Goal: Task Accomplishment & Management: Complete application form

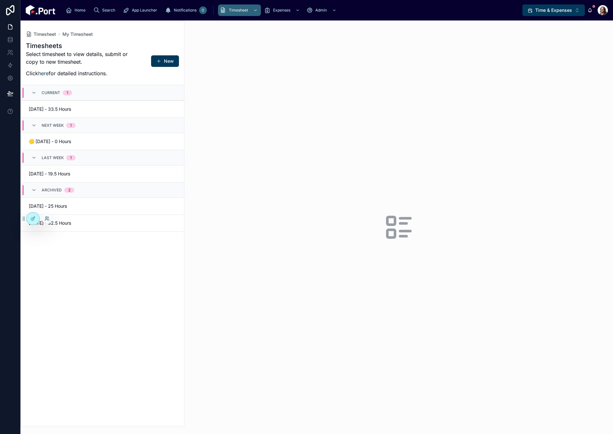
click at [46, 220] on icon at bounding box center [47, 218] width 5 height 5
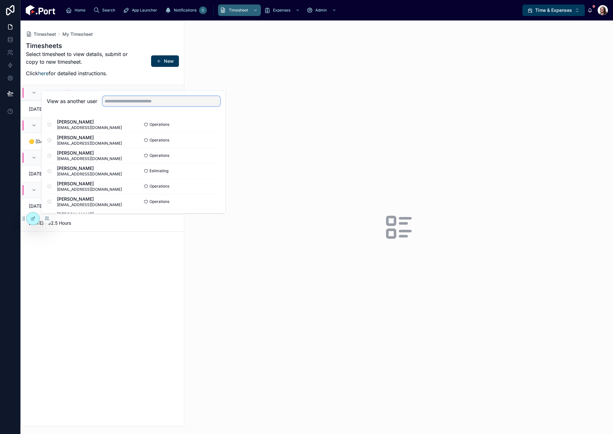
click at [136, 104] on input "text" at bounding box center [161, 101] width 118 height 10
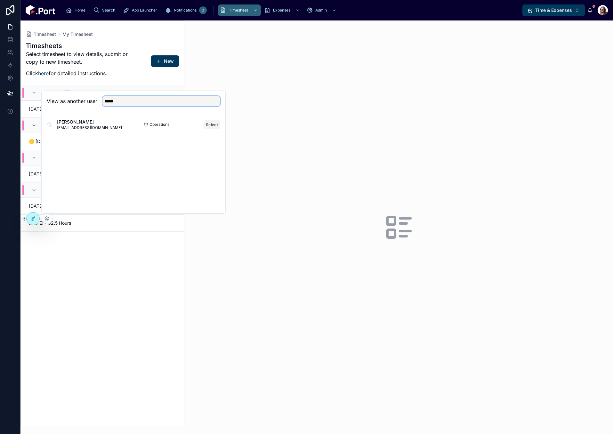
type input "*****"
click at [210, 124] on button "Select" at bounding box center [212, 124] width 17 height 9
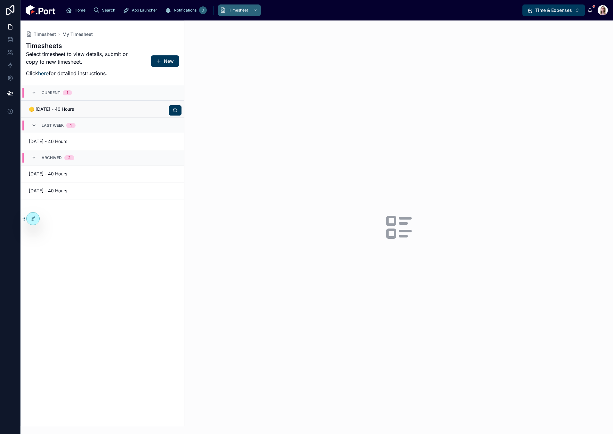
click at [100, 109] on div "🟡 09/09/25 - 40 Hours" at bounding box center [103, 109] width 148 height 6
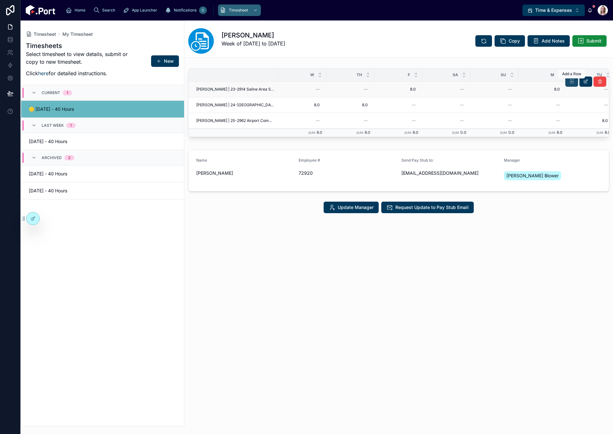
click at [573, 83] on icon at bounding box center [572, 81] width 5 height 5
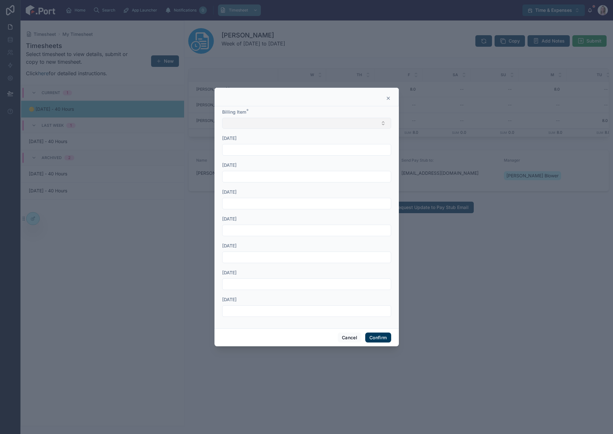
click at [304, 126] on button "Select Button" at bounding box center [306, 123] width 169 height 11
click at [351, 339] on button "Cancel" at bounding box center [350, 338] width 24 height 10
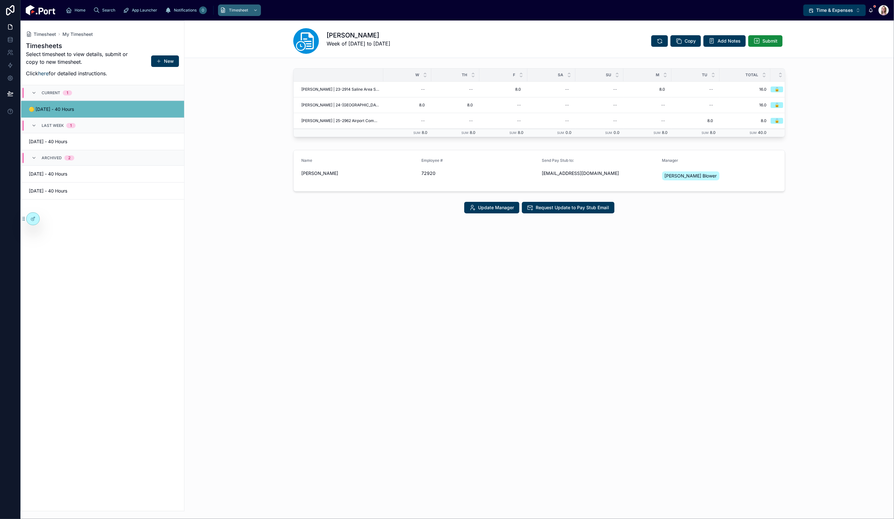
drag, startPoint x: 655, startPoint y: 119, endPoint x: 820, endPoint y: 7, distance: 199.9
click at [613, 327] on div "Becky Timberlake Week of 09/03/25 to 09/09/25 Copy Add Notes Submit W Th F Sa S…" at bounding box center [538, 269] width 709 height 498
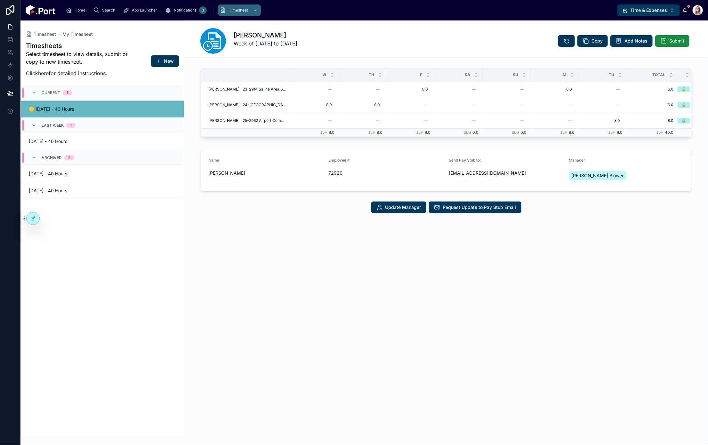
click at [613, 434] on div "Becky Timberlake Week of 09/03/25 to 09/09/25 Copy Add Notes Submit W Th F Sa S…" at bounding box center [446, 232] width 524 height 425
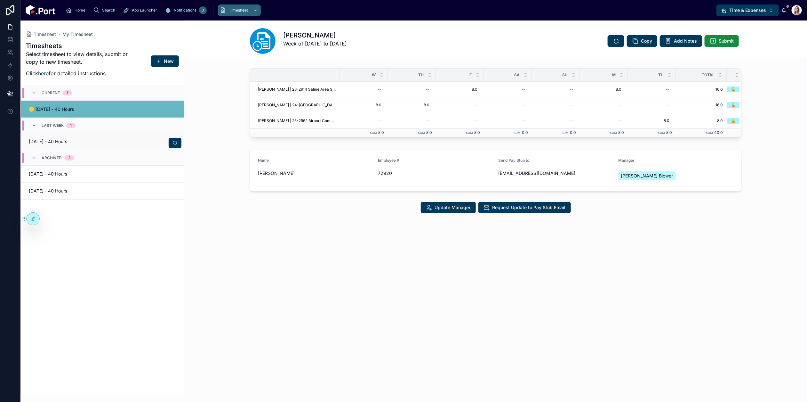
click at [75, 140] on span "09/02/25 - 40 Hours" at bounding box center [64, 141] width 70 height 6
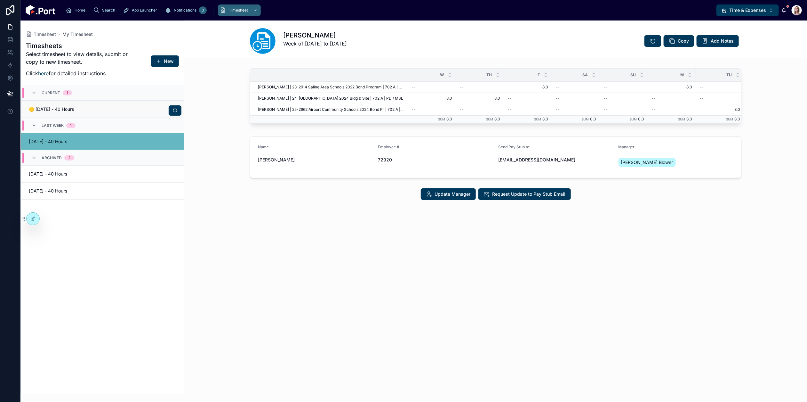
click at [83, 109] on span "🟡 09/09/25 - 40 Hours" at bounding box center [64, 109] width 70 height 6
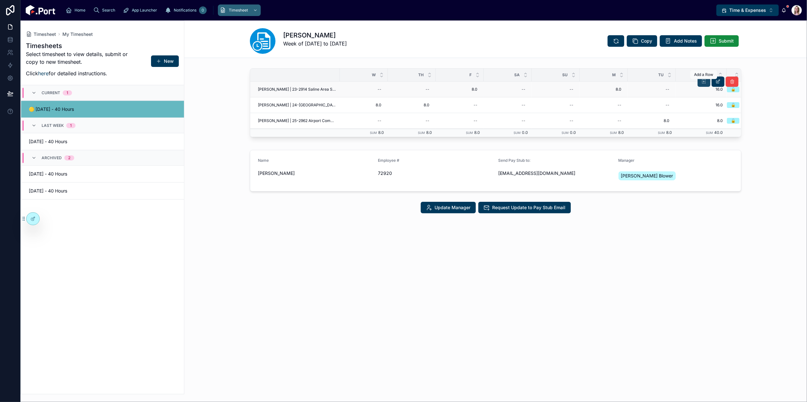
click at [613, 80] on button at bounding box center [704, 82] width 13 height 10
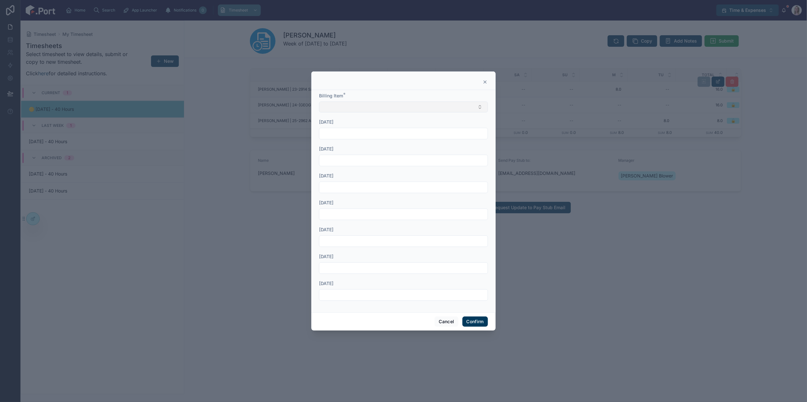
click at [395, 108] on button "Select Button" at bounding box center [403, 106] width 169 height 11
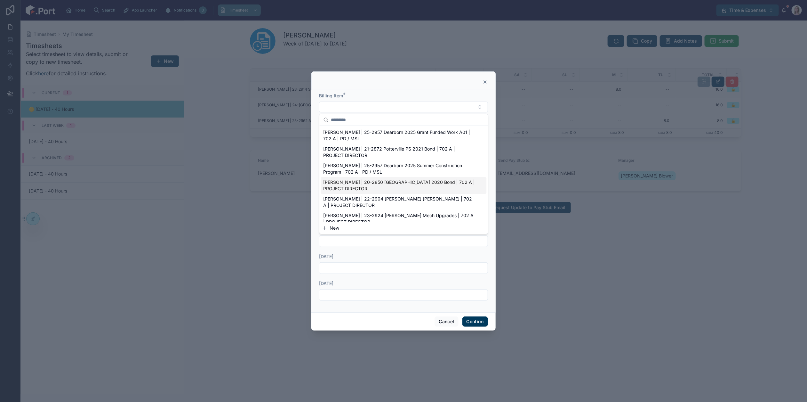
click at [387, 183] on span "Clark | 20-2850 Monroe Public School 2020 Bond | 702 A | PROJECT DIRECTOR" at bounding box center [400, 185] width 153 height 13
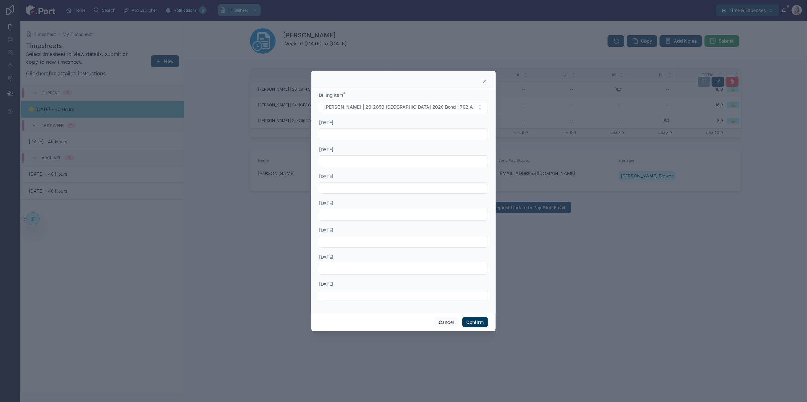
click at [470, 321] on button "Confirm" at bounding box center [476, 322] width 26 height 10
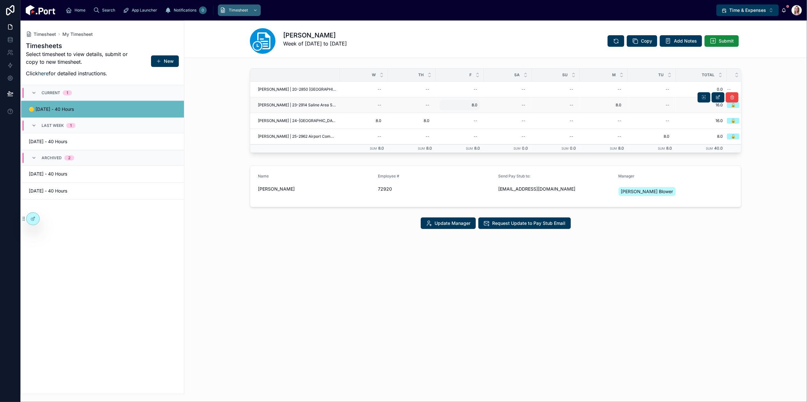
click at [471, 105] on span "8.0" at bounding box center [459, 104] width 35 height 5
type input "***"
click at [521, 112] on icon "submit" at bounding box center [520, 113] width 5 height 5
click at [613, 100] on icon at bounding box center [718, 97] width 5 height 5
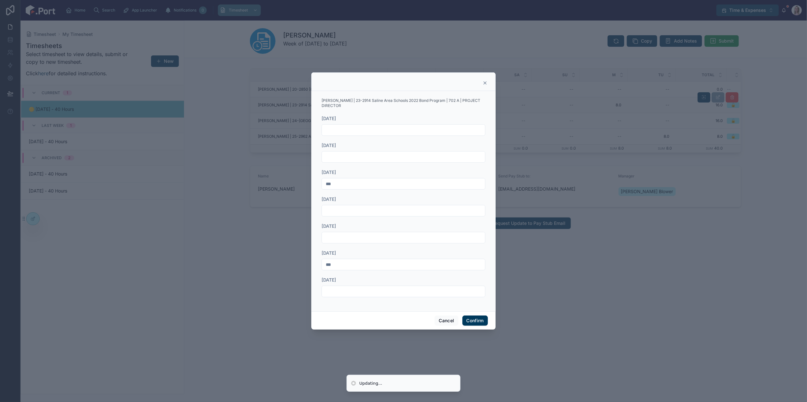
click at [356, 264] on input "***" at bounding box center [403, 264] width 163 height 9
type input "***"
click at [478, 315] on button "Confirm" at bounding box center [476, 320] width 26 height 10
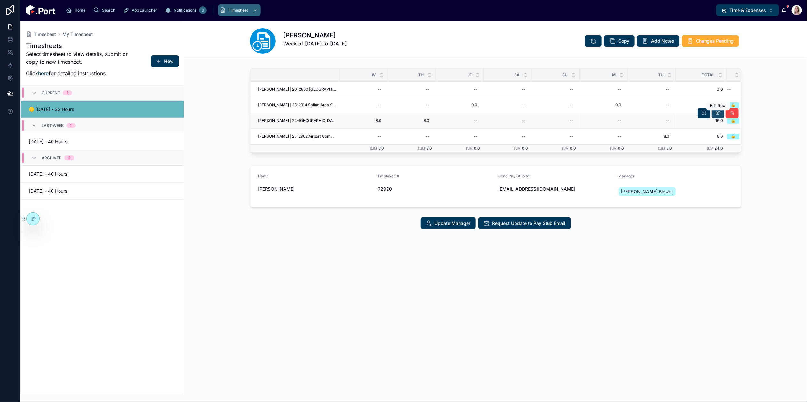
click at [613, 114] on icon at bounding box center [718, 112] width 5 height 5
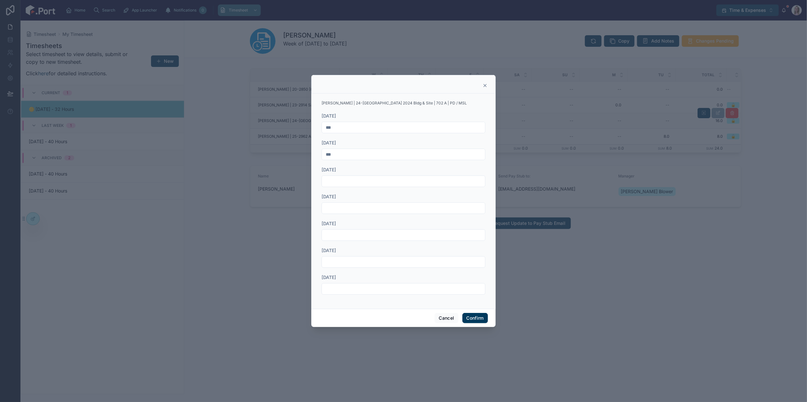
click at [355, 129] on input "***" at bounding box center [403, 127] width 163 height 9
type input "***"
click at [356, 156] on input "***" at bounding box center [403, 154] width 163 height 9
type input "***"
click at [470, 317] on button "Confirm" at bounding box center [476, 318] width 26 height 10
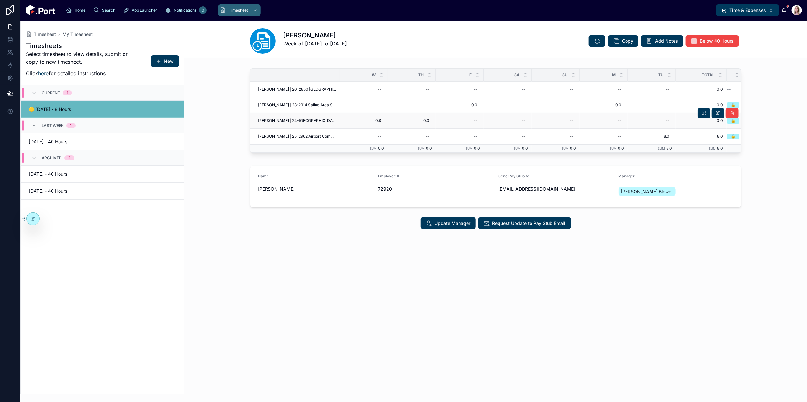
drag, startPoint x: 717, startPoint y: 133, endPoint x: 718, endPoint y: 128, distance: 4.8
click at [613, 128] on td "0.0 0.0" at bounding box center [701, 121] width 51 height 16
click at [613, 131] on icon at bounding box center [718, 128] width 5 height 5
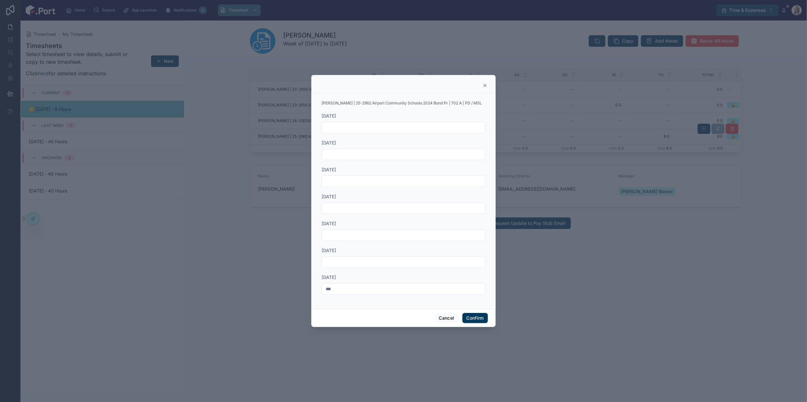
click at [368, 291] on input "***" at bounding box center [403, 288] width 163 height 9
type input "***"
drag, startPoint x: 477, startPoint y: 314, endPoint x: 393, endPoint y: 186, distance: 153.9
click at [477, 314] on button "Confirm" at bounding box center [476, 318] width 26 height 10
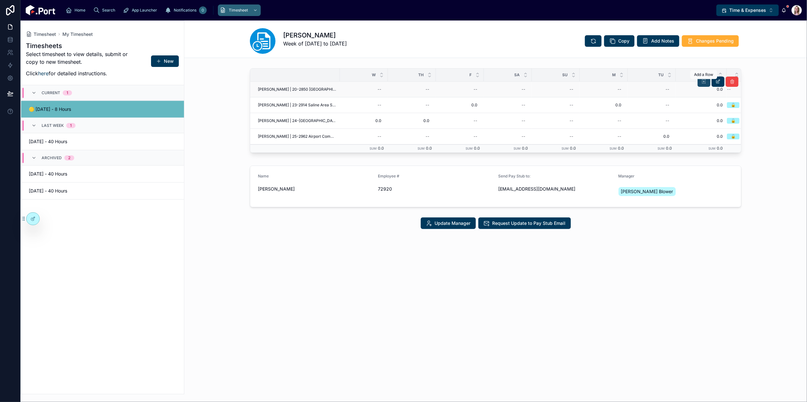
click at [613, 82] on icon at bounding box center [704, 81] width 5 height 5
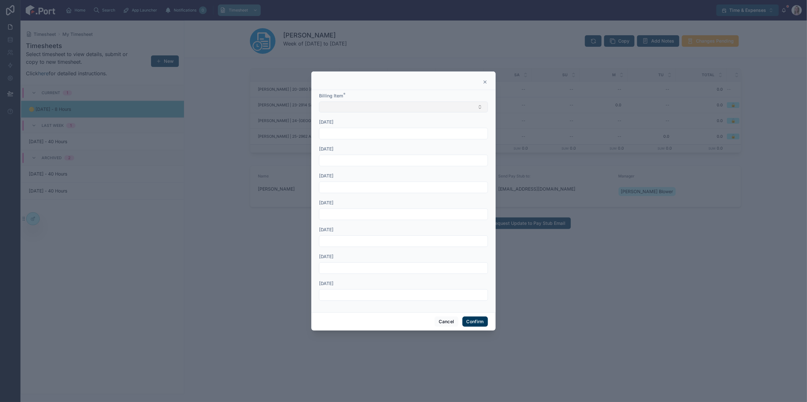
click at [398, 101] on button "Select Button" at bounding box center [403, 106] width 169 height 11
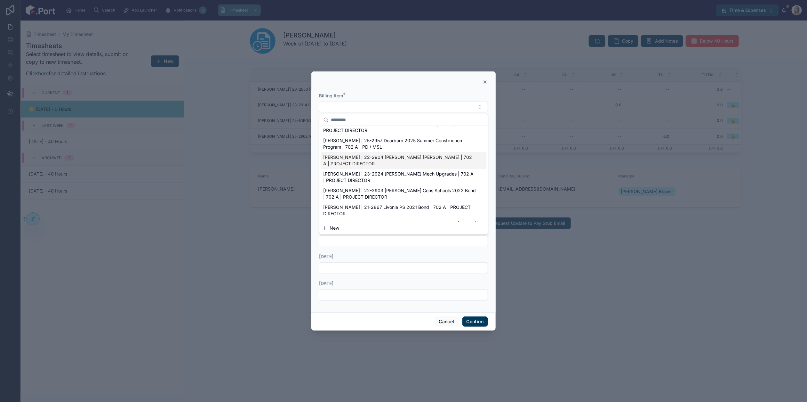
scroll to position [37, 0]
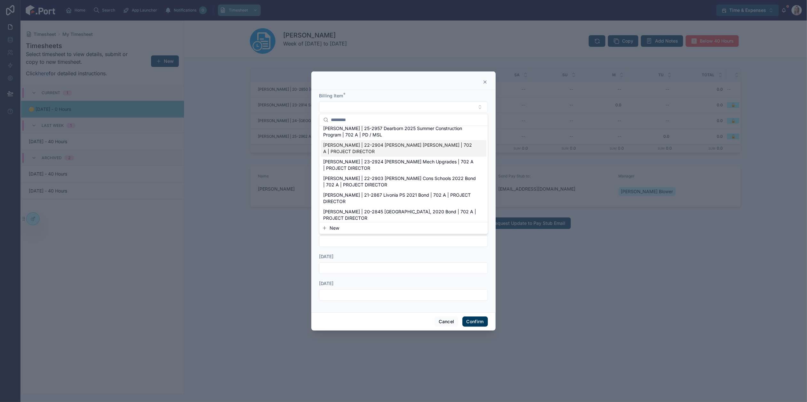
click at [406, 143] on span "Clark | 22-2904 Flint Doyle Ryder | 702 A | PROJECT DIRECTOR" at bounding box center [400, 148] width 153 height 13
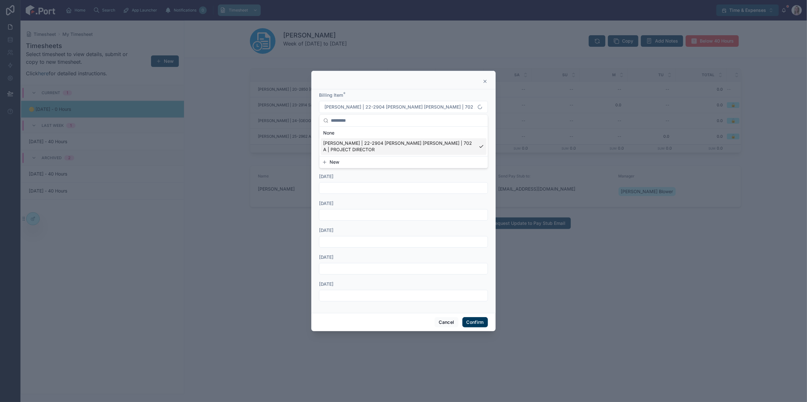
scroll to position [0, 0]
click at [360, 135] on input "text" at bounding box center [404, 134] width 168 height 9
type input "***"
click at [481, 322] on button "Confirm" at bounding box center [476, 322] width 26 height 10
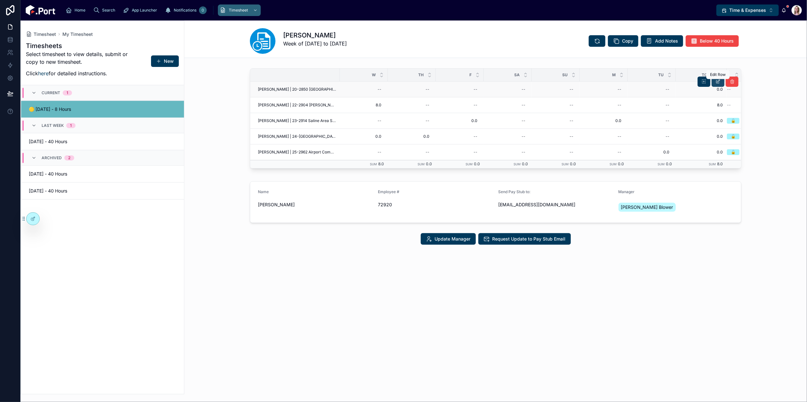
click at [613, 83] on icon at bounding box center [718, 81] width 5 height 5
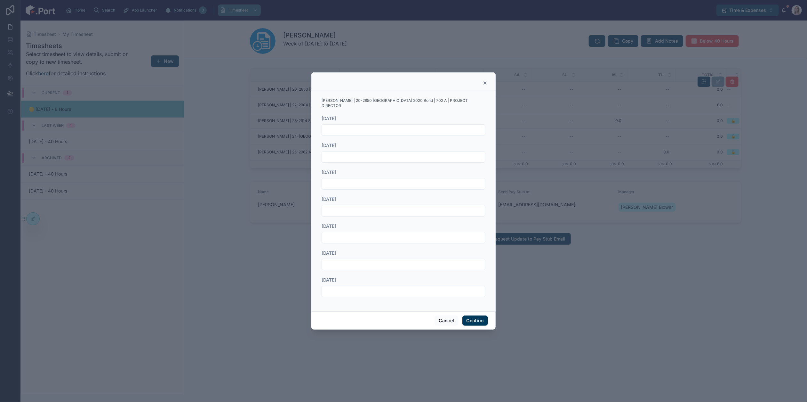
click at [349, 154] on input "text" at bounding box center [403, 156] width 163 height 9
type input "***"
drag, startPoint x: 478, startPoint y: 316, endPoint x: 693, endPoint y: 152, distance: 270.3
click at [478, 316] on button "Confirm" at bounding box center [476, 320] width 26 height 10
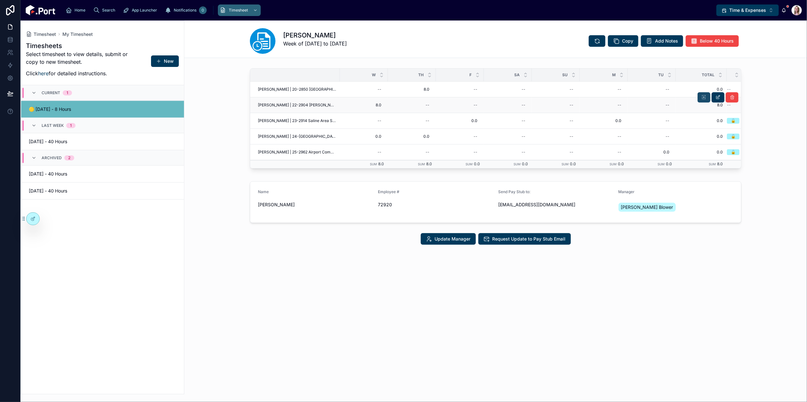
drag, startPoint x: 712, startPoint y: 94, endPoint x: 705, endPoint y: 98, distance: 8.7
click at [613, 98] on icon at bounding box center [704, 97] width 5 height 5
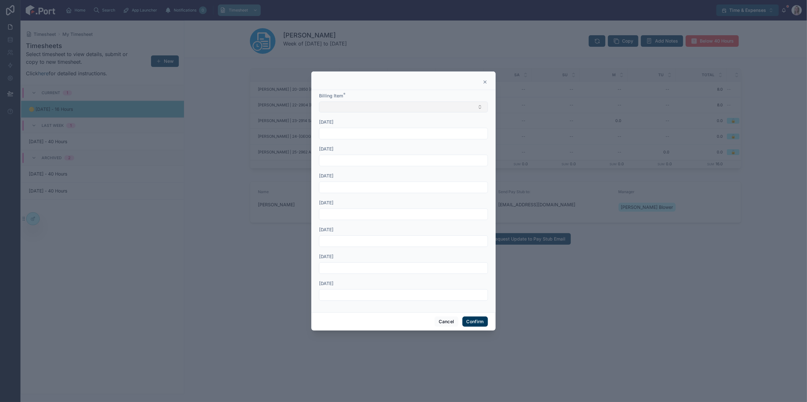
click at [410, 109] on button "Select Button" at bounding box center [403, 106] width 169 height 11
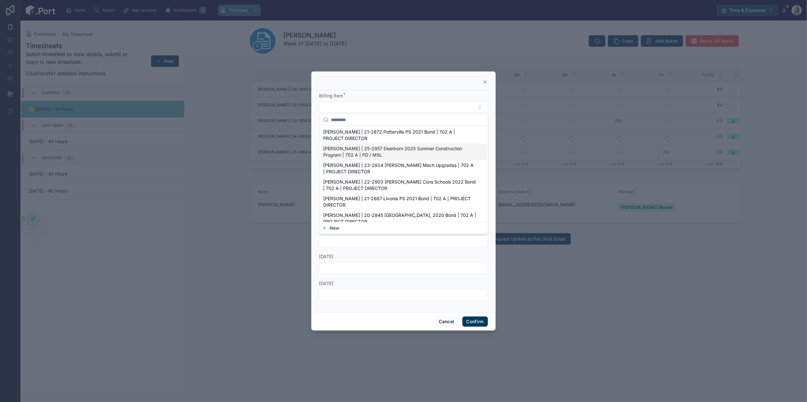
scroll to position [27, 0]
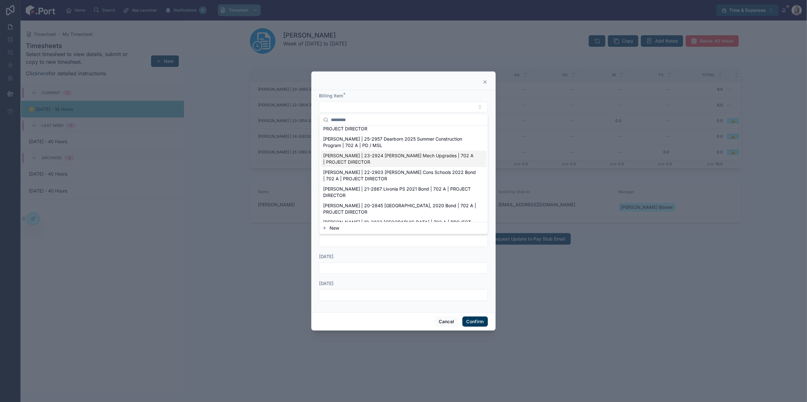
click at [400, 160] on span "Clark | 23-2924 Warren Woods Mech Upgrades | 702 A | PROJECT DIRECTOR" at bounding box center [400, 158] width 153 height 13
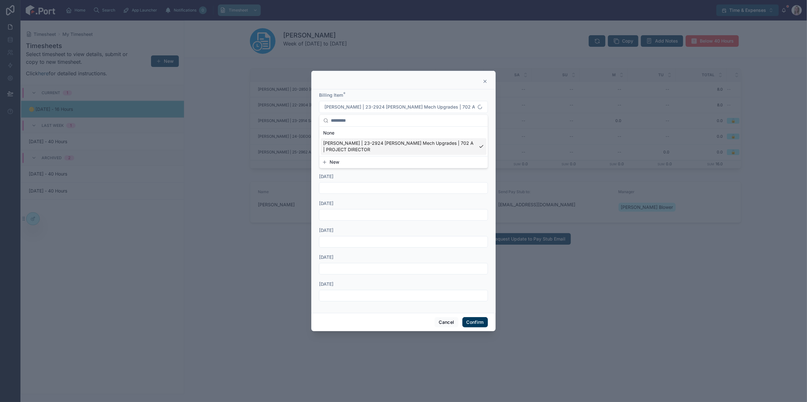
scroll to position [0, 0]
click at [406, 186] on input "text" at bounding box center [404, 187] width 168 height 9
type input "***"
drag, startPoint x: 477, startPoint y: 322, endPoint x: 590, endPoint y: 227, distance: 147.9
click at [477, 322] on button "Confirm" at bounding box center [476, 322] width 26 height 10
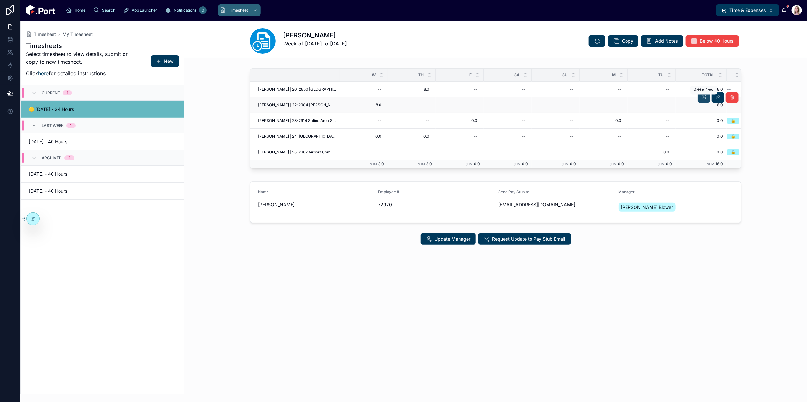
click at [613, 99] on button at bounding box center [704, 97] width 13 height 10
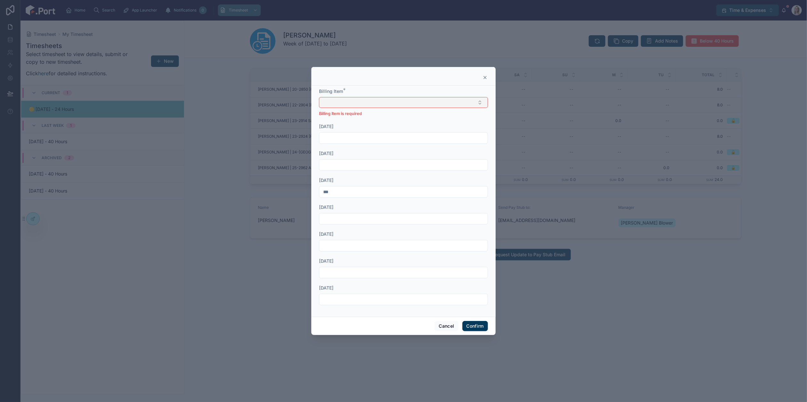
click at [395, 106] on button "Select Button" at bounding box center [403, 102] width 169 height 11
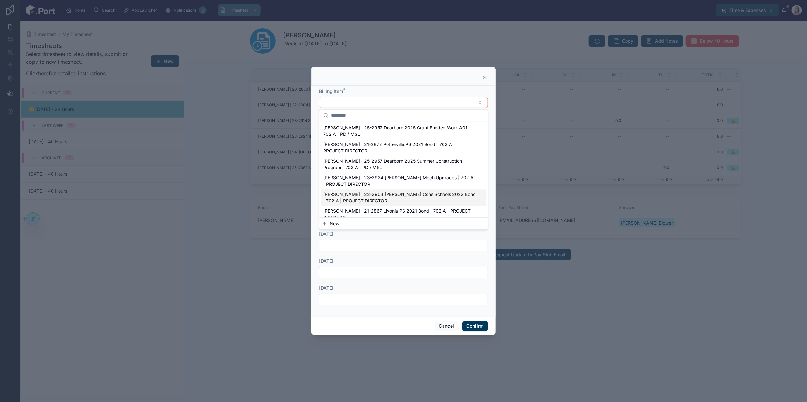
click at [396, 195] on span "Clark | 22-2903 Warren Cons Schools 2022 Bond | 702 A | PROJECT DIRECTOR" at bounding box center [400, 197] width 153 height 13
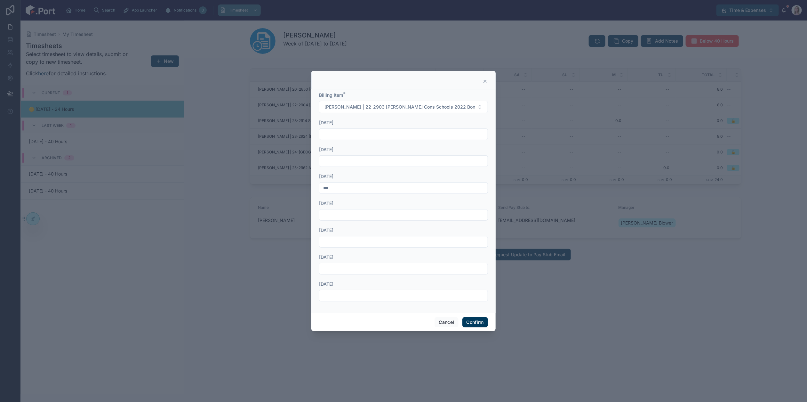
click at [348, 184] on input "***" at bounding box center [404, 187] width 168 height 9
type input "***"
click at [358, 215] on input "text" at bounding box center [404, 214] width 168 height 9
type input "***"
click at [474, 324] on button "Confirm" at bounding box center [476, 322] width 26 height 10
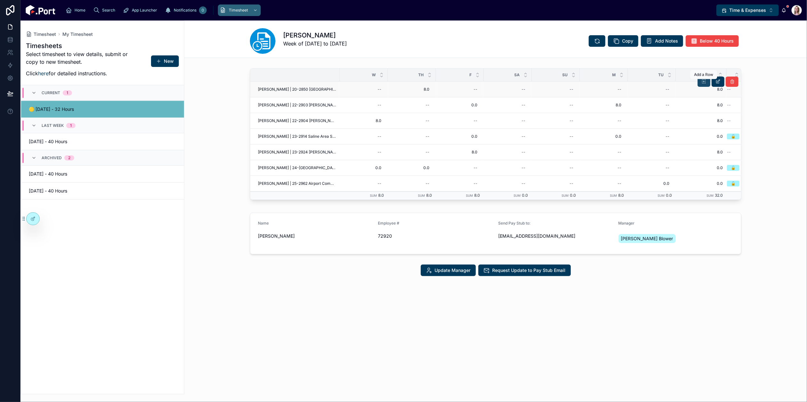
click at [613, 84] on icon at bounding box center [704, 81] width 5 height 5
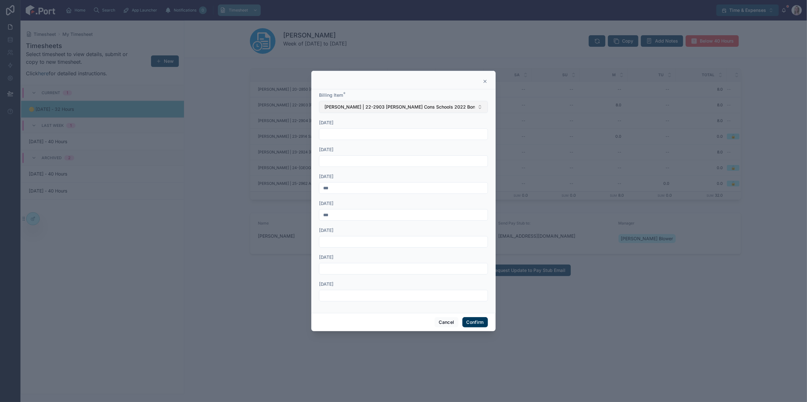
click at [415, 107] on span "Clark | 22-2903 Warren Cons Schools 2022 Bond | 702 A | PROJECT DIRECTOR" at bounding box center [400, 107] width 150 height 6
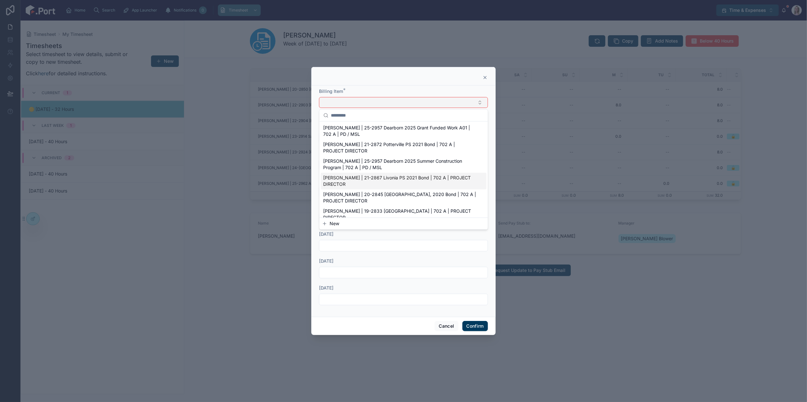
click at [380, 174] on span "Clark | 21-2867 Livonia PS 2021 Bond | 702 A | PROJECT DIRECTOR" at bounding box center [400, 180] width 153 height 13
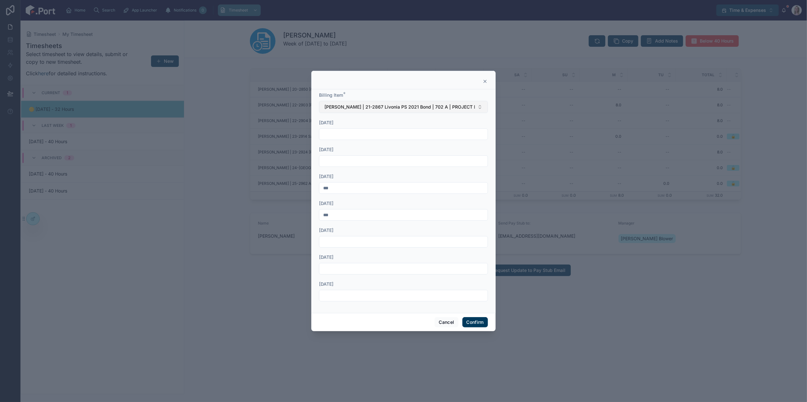
click at [358, 215] on input "***" at bounding box center [404, 214] width 168 height 9
type input "***"
click at [358, 244] on input "text" at bounding box center [404, 241] width 168 height 9
type input "***"
click at [476, 319] on button "Confirm" at bounding box center [476, 322] width 26 height 10
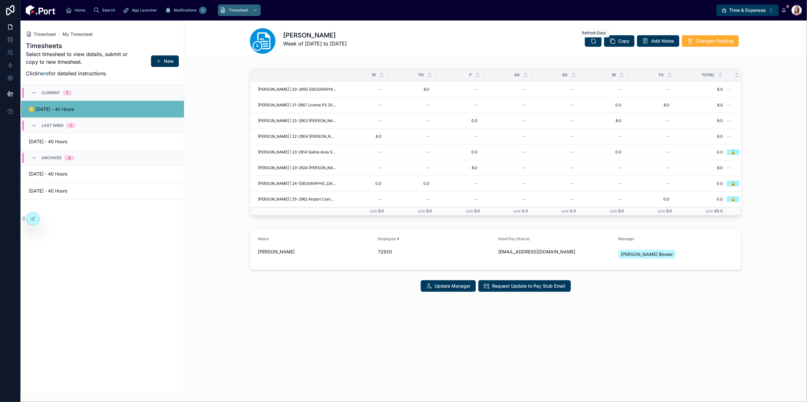
click at [591, 40] on icon at bounding box center [593, 41] width 6 height 6
click at [613, 42] on span "Submit" at bounding box center [726, 41] width 15 height 6
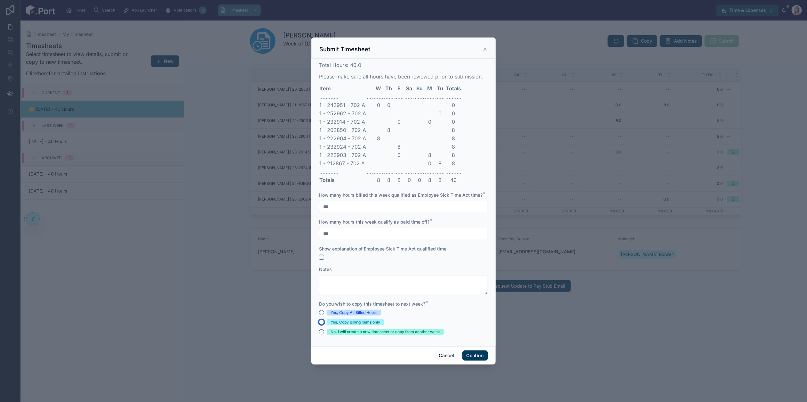
click at [322, 321] on button "Yes, Copy Billing Items only" at bounding box center [321, 322] width 5 height 5
drag, startPoint x: 440, startPoint y: 356, endPoint x: 433, endPoint y: 207, distance: 149.4
click at [441, 356] on button "Cancel" at bounding box center [447, 355] width 24 height 10
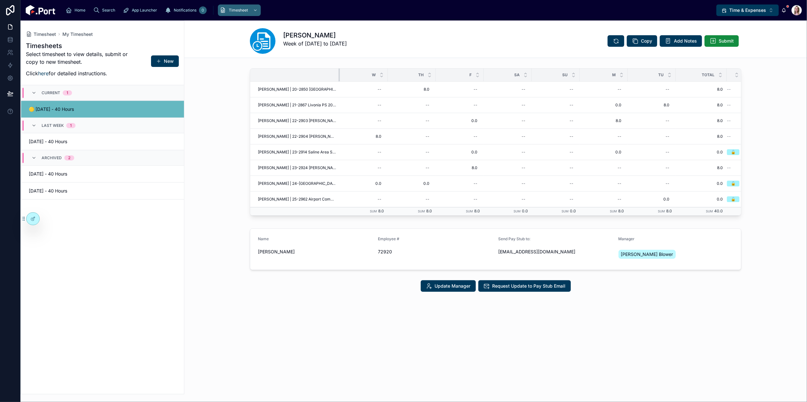
drag, startPoint x: 338, startPoint y: 77, endPoint x: 369, endPoint y: 79, distance: 30.8
click at [341, 80] on div at bounding box center [340, 75] width 3 height 13
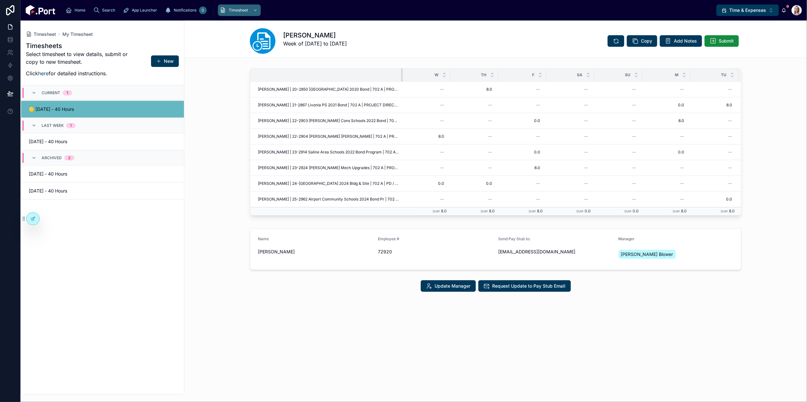
drag, startPoint x: 386, startPoint y: 77, endPoint x: 402, endPoint y: 76, distance: 16.0
click at [402, 76] on div at bounding box center [402, 75] width 3 height 13
click at [437, 88] on div "--" at bounding box center [427, 89] width 40 height 10
type input "***"
click button "submit" at bounding box center [519, 98] width 8 height 8
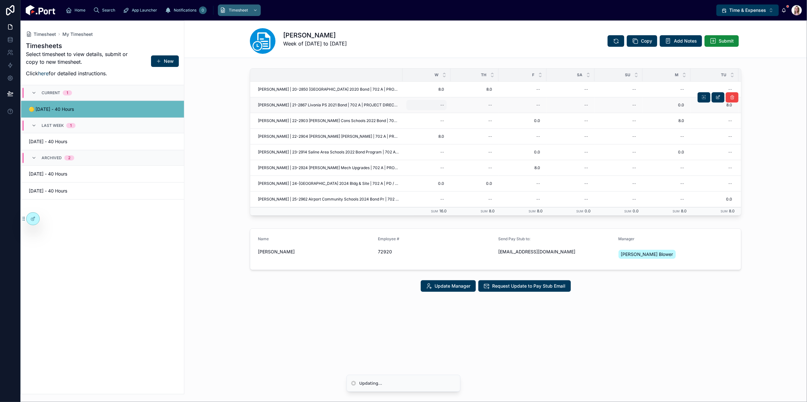
click at [442, 102] on div "--" at bounding box center [427, 105] width 40 height 10
click at [486, 104] on div at bounding box center [482, 115] width 92 height 24
drag, startPoint x: 483, startPoint y: 163, endPoint x: 481, endPoint y: 123, distance: 40.1
click at [484, 161] on td "--" at bounding box center [475, 168] width 48 height 16
click at [497, 106] on td "--" at bounding box center [475, 105] width 48 height 16
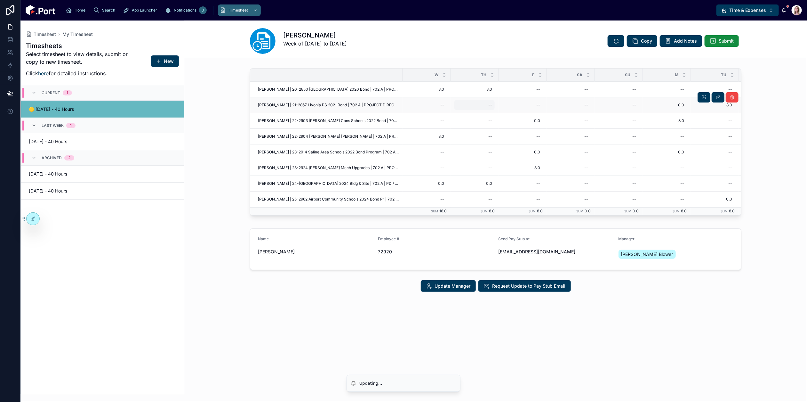
click at [492, 106] on div "--" at bounding box center [491, 104] width 4 height 5
click at [441, 87] on span "8.0" at bounding box center [426, 89] width 35 height 5
type input "***"
click at [484, 98] on button "submit" at bounding box center [488, 98] width 8 height 8
click at [613, 42] on span "Submit" at bounding box center [726, 41] width 15 height 6
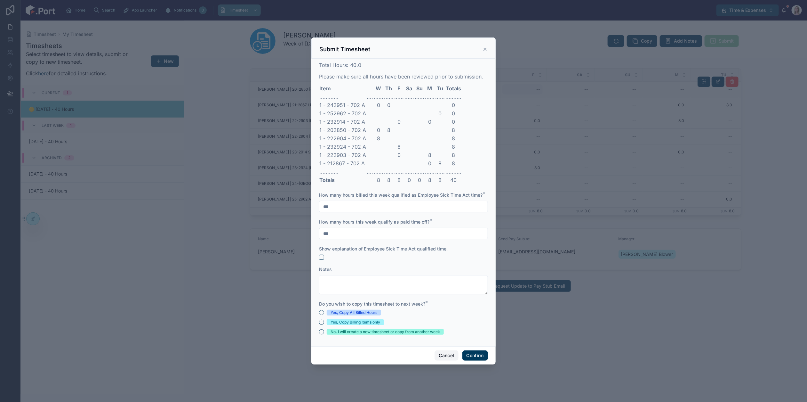
drag, startPoint x: 449, startPoint y: 356, endPoint x: 529, endPoint y: 84, distance: 282.9
click at [449, 356] on button "Cancel" at bounding box center [447, 355] width 24 height 10
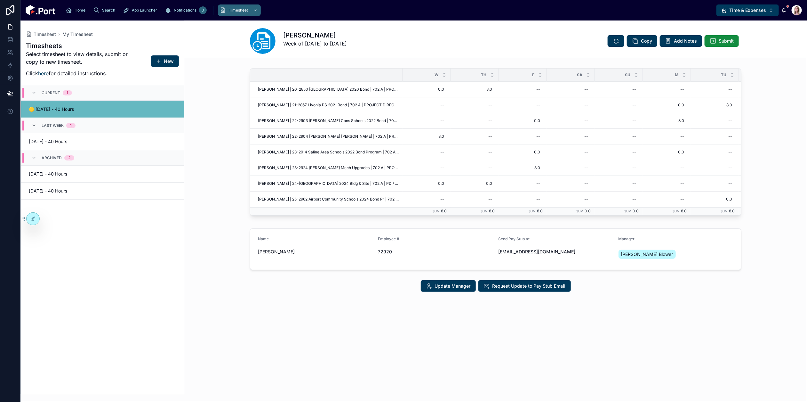
click at [223, 235] on div "Name Becky Timberlake Employee # 72920 Send Pay Stub to: rtimberlake@clarkcc.co…" at bounding box center [495, 249] width 623 height 47
click at [613, 82] on icon at bounding box center [704, 81] width 5 height 5
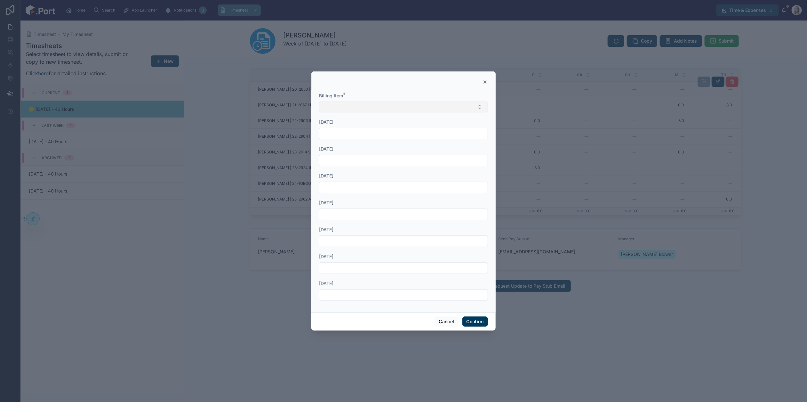
click at [430, 102] on button "Select Button" at bounding box center [403, 106] width 169 height 11
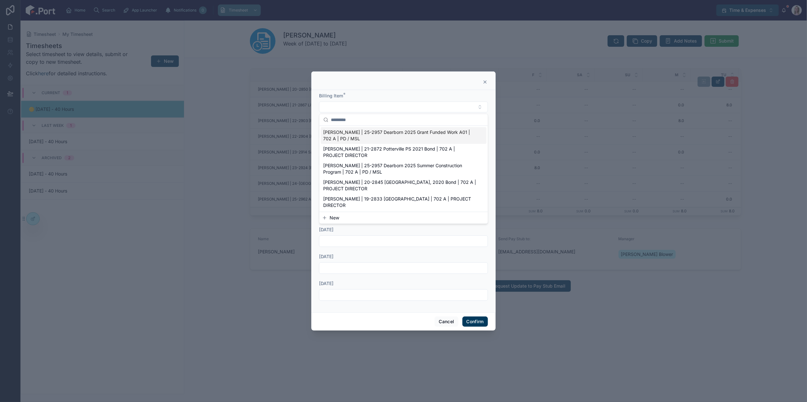
click at [380, 136] on span "Clark | 25-2957 Dearborn 2025 Grant Funded Work A01 | 702 A | PD / MSL" at bounding box center [400, 135] width 153 height 13
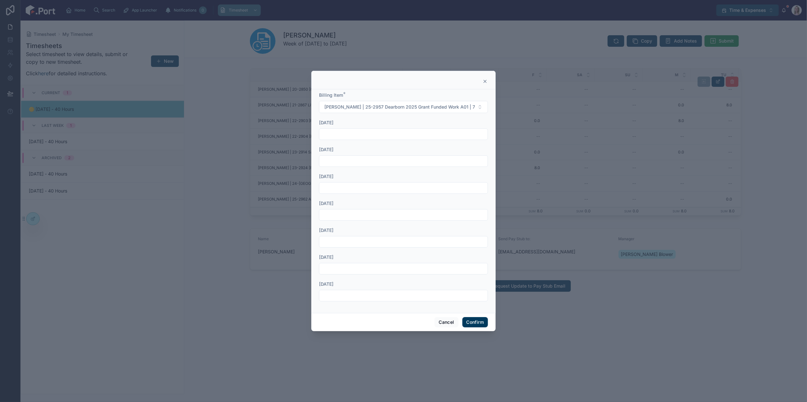
click at [477, 322] on button "Confirm" at bounding box center [476, 322] width 26 height 10
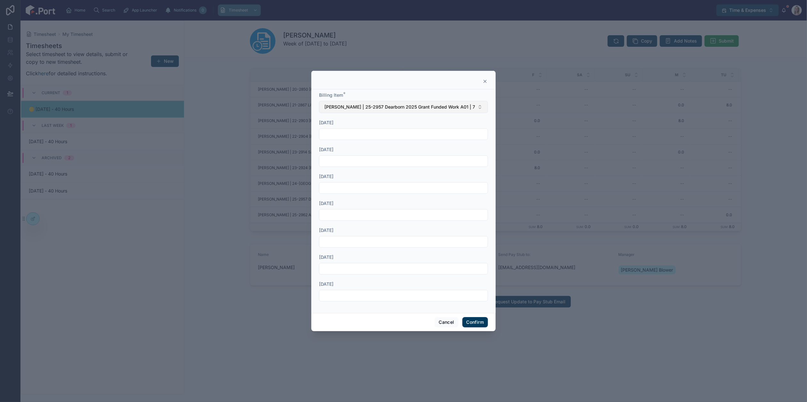
click at [388, 107] on span "Clark | 25-2957 Dearborn 2025 Grant Funded Work A01 | 702 A | PD / MSL" at bounding box center [400, 107] width 150 height 6
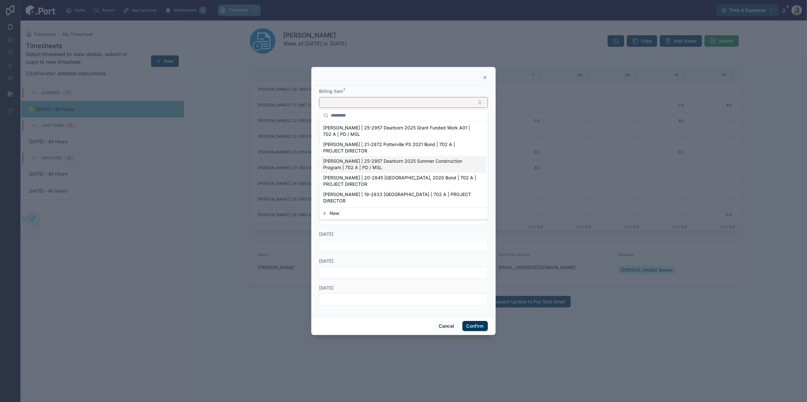
click at [386, 162] on span "Clark | 25-2957 Dearborn 2025 Summer Construction Program | 702 A | PD / MSL" at bounding box center [400, 164] width 153 height 13
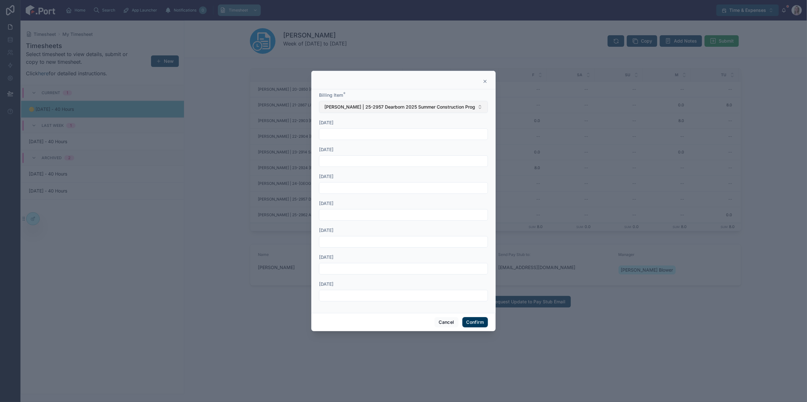
click at [426, 108] on span "Clark | 25-2957 Dearborn 2025 Summer Construction Program | 702 A | PD / MSL" at bounding box center [400, 107] width 150 height 6
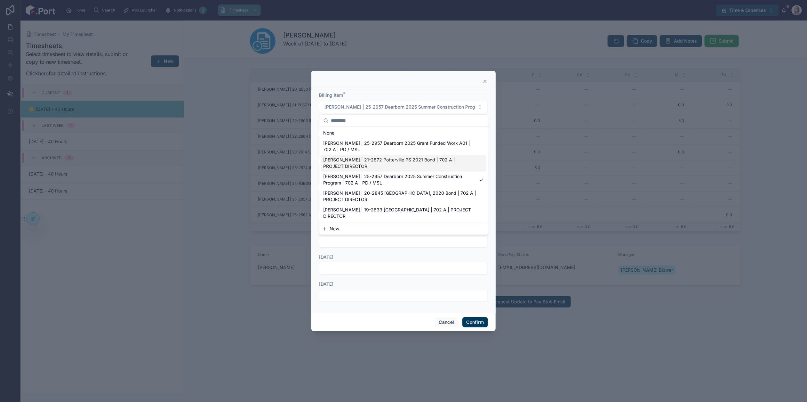
click at [401, 160] on span "Clark | 21-2872 Potterville PS 2021 Bond | 702 A | PROJECT DIRECTOR" at bounding box center [400, 163] width 153 height 13
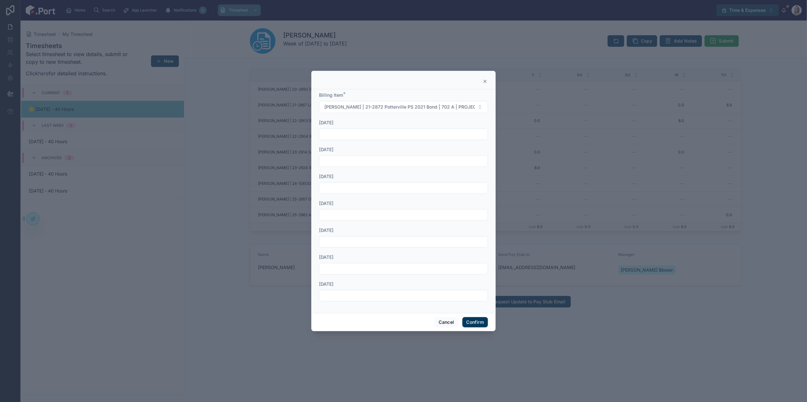
click at [479, 322] on button "Confirm" at bounding box center [476, 322] width 26 height 10
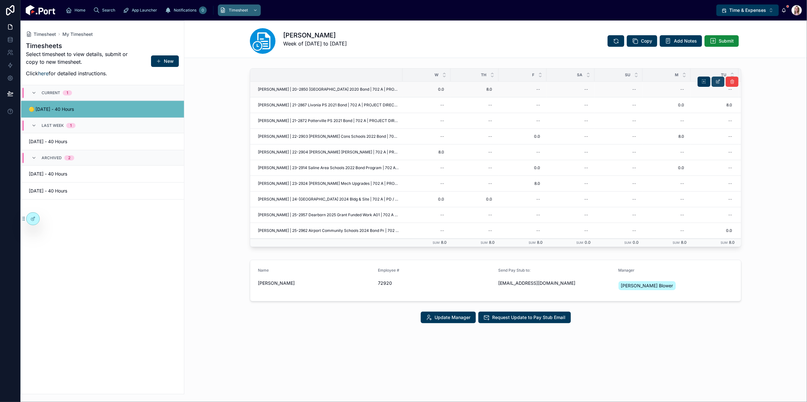
drag, startPoint x: 713, startPoint y: 80, endPoint x: 717, endPoint y: 82, distance: 5.2
click at [613, 82] on icon at bounding box center [718, 81] width 5 height 5
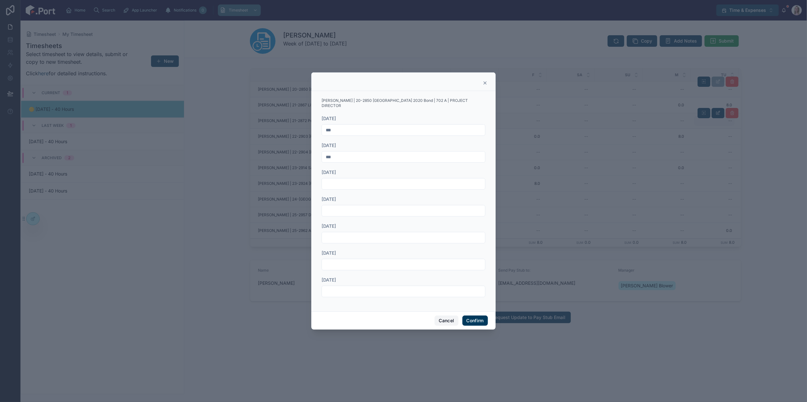
click at [442, 317] on button "Cancel" at bounding box center [447, 320] width 24 height 10
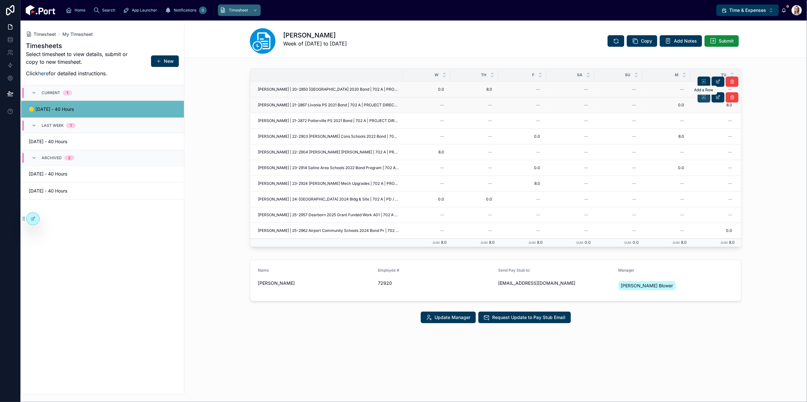
click at [613, 99] on icon at bounding box center [704, 97] width 5 height 5
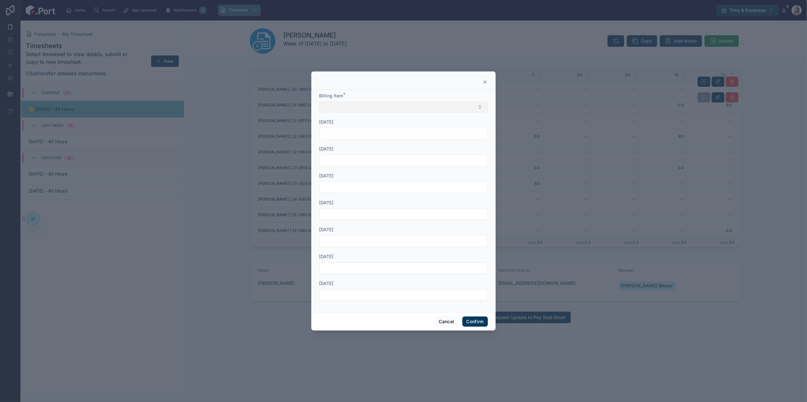
click at [423, 112] on button "Select Button" at bounding box center [403, 106] width 169 height 11
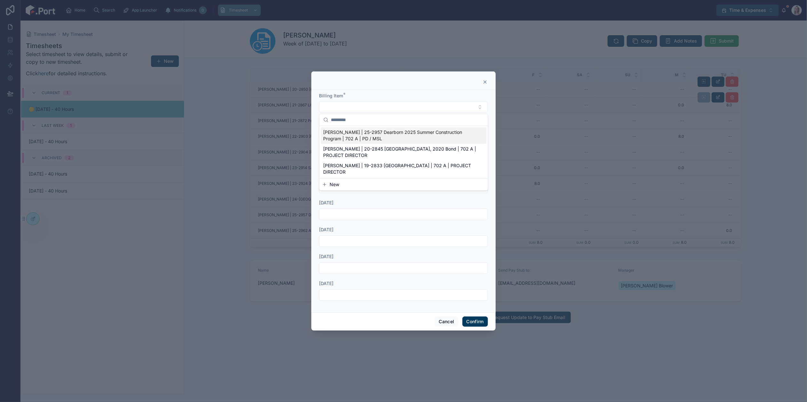
click at [408, 134] on span "Clark | 25-2957 Dearborn 2025 Summer Construction Program | 702 A | PD / MSL" at bounding box center [400, 135] width 153 height 13
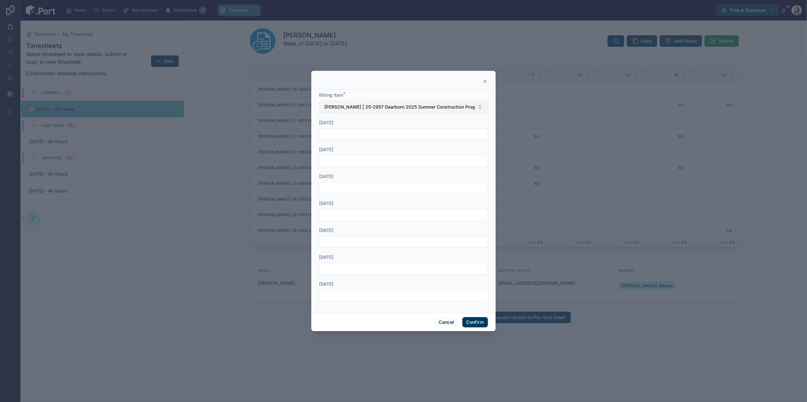
click at [386, 105] on span "Clark | 25-2957 Dearborn 2025 Summer Construction Program | 702 A | PD / MSL" at bounding box center [400, 107] width 150 height 6
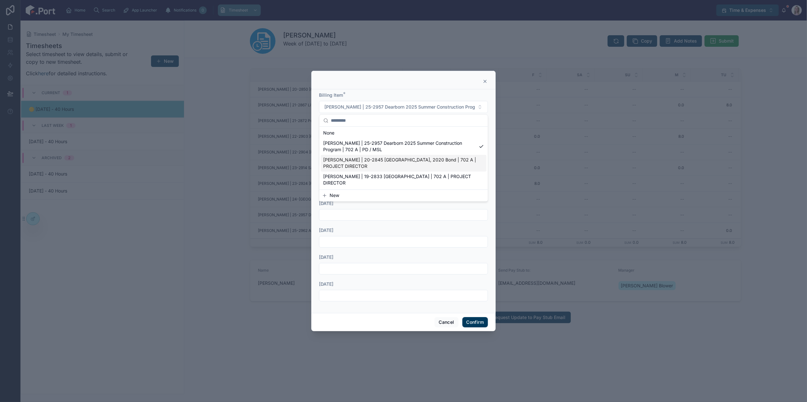
click at [377, 165] on span "Clark | 20-2845 Ferndale Public Schools, 2020 Bond | 702 A | PROJECT DIRECTOR" at bounding box center [400, 163] width 153 height 13
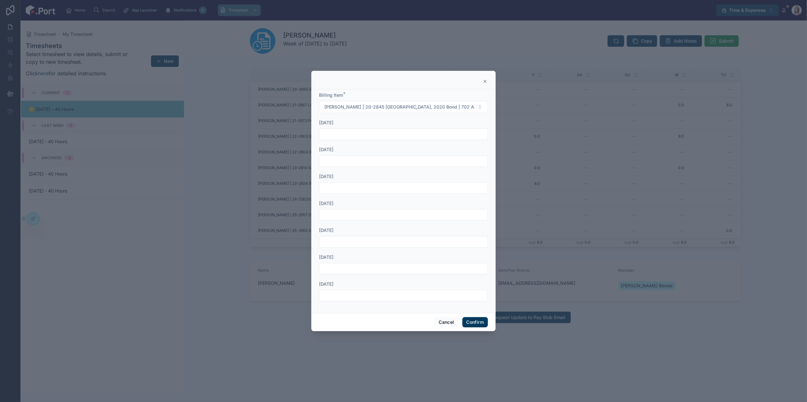
click at [476, 323] on button "Confirm" at bounding box center [476, 322] width 26 height 10
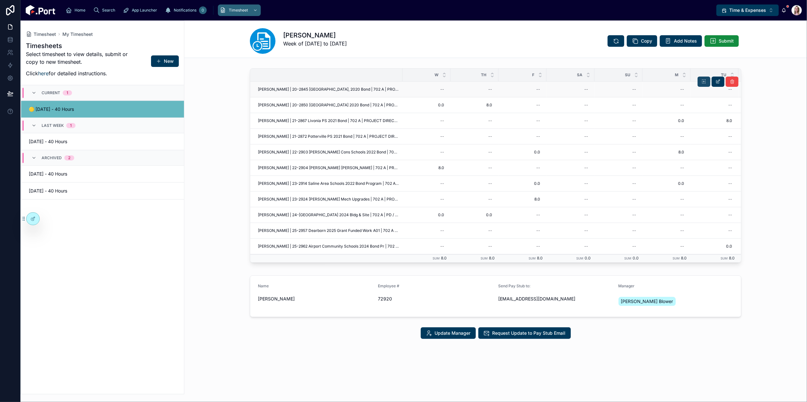
click at [613, 80] on table "W Th F Sa Su M Tu Total Clark | 20-2845 Ferndale Public Schools, 2020 Bond | 70…" at bounding box center [562, 166] width 625 height 194
click at [613, 84] on span at bounding box center [704, 81] width 5 height 5
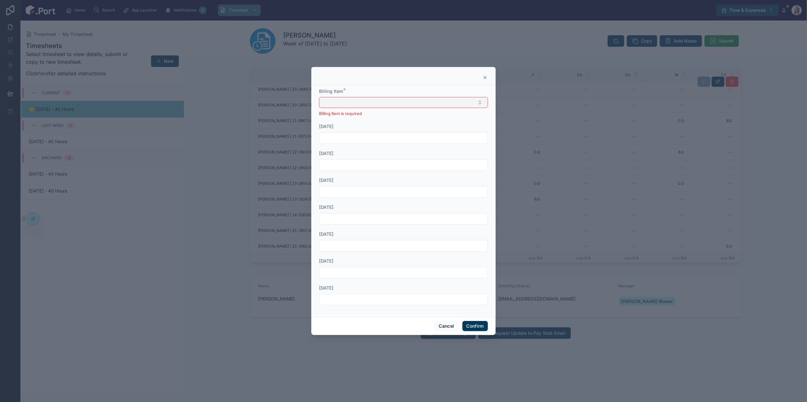
click at [390, 100] on button "Select Button" at bounding box center [403, 102] width 169 height 11
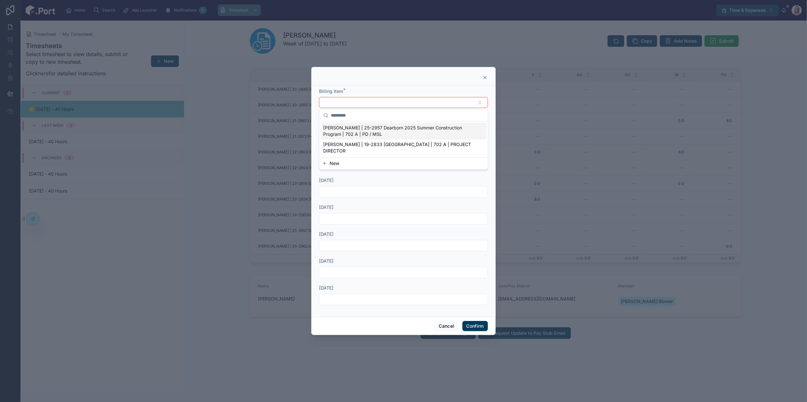
click at [382, 132] on span "Clark | 25-2957 Dearborn 2025 Summer Construction Program | 702 A | PD / MSL" at bounding box center [400, 131] width 153 height 13
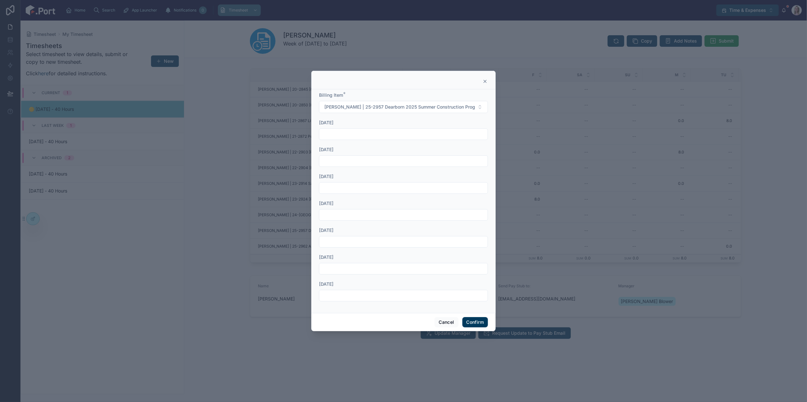
click at [481, 322] on button "Confirm" at bounding box center [476, 322] width 26 height 10
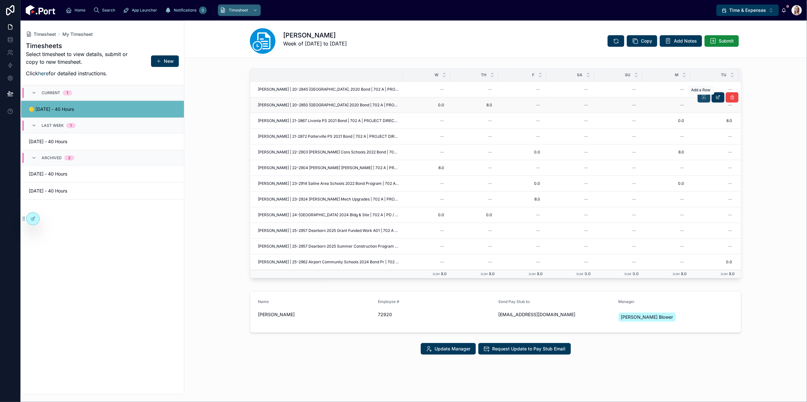
click at [613, 97] on icon at bounding box center [704, 97] width 5 height 5
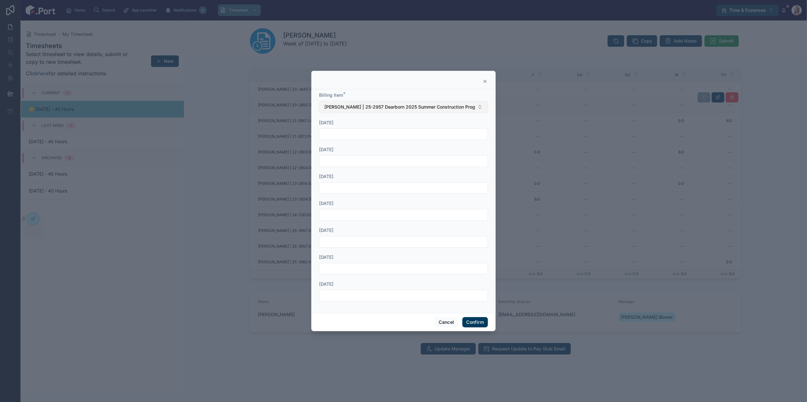
click at [396, 105] on span "Clark | 25-2957 Dearborn 2025 Summer Construction Program | 702 A | PD / MSL" at bounding box center [400, 107] width 150 height 6
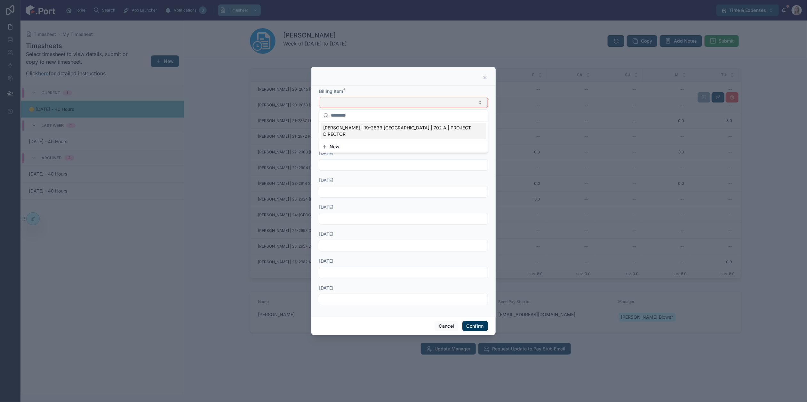
click at [385, 129] on span "Clark | 19-2833 Huron Valley Schools | 702 A | PROJECT DIRECTOR" at bounding box center [400, 131] width 153 height 13
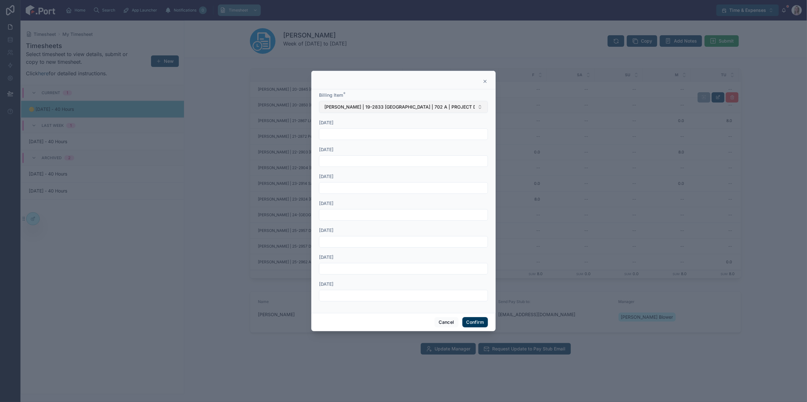
click at [476, 322] on button "Confirm" at bounding box center [476, 322] width 26 height 10
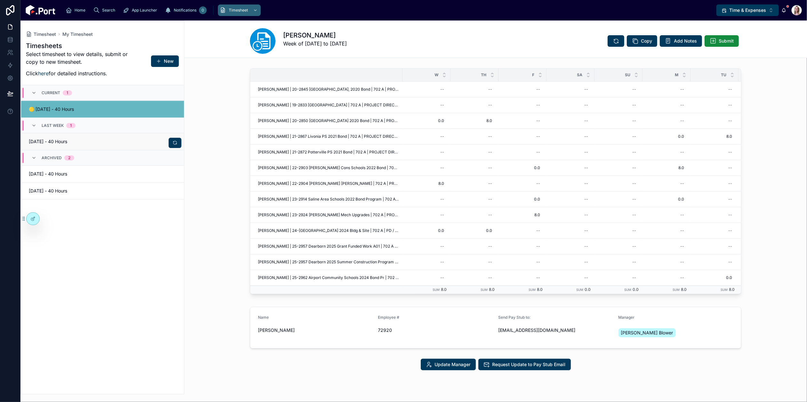
click at [70, 141] on span "09/02/25 - 40 Hours" at bounding box center [64, 141] width 70 height 6
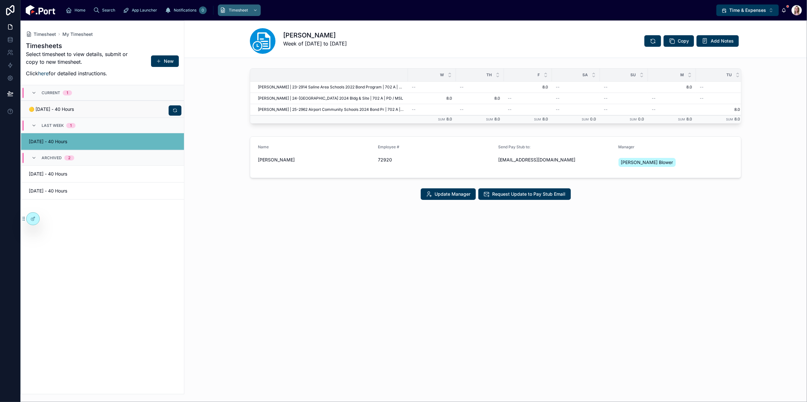
click at [96, 107] on span "🟡 09/09/25 - 40 Hours" at bounding box center [64, 109] width 70 height 6
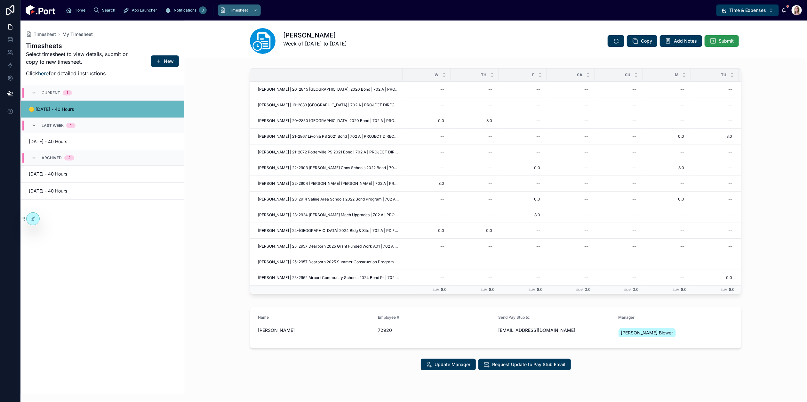
click at [613, 40] on button "Submit" at bounding box center [722, 41] width 34 height 12
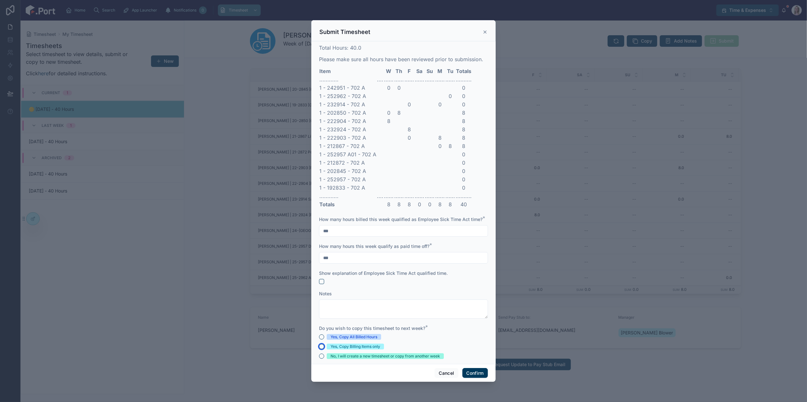
click at [321, 349] on button "Yes, Copy Billing Items only" at bounding box center [321, 346] width 5 height 5
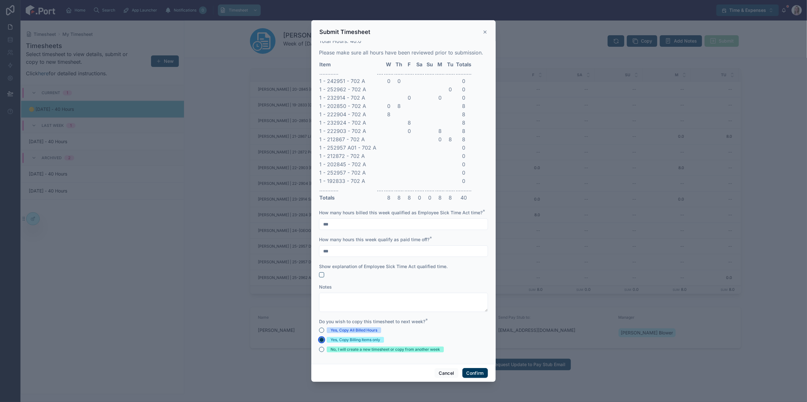
scroll to position [14, 0]
drag, startPoint x: 470, startPoint y: 371, endPoint x: 477, endPoint y: 372, distance: 7.7
click at [470, 371] on button "Confirm" at bounding box center [476, 373] width 26 height 10
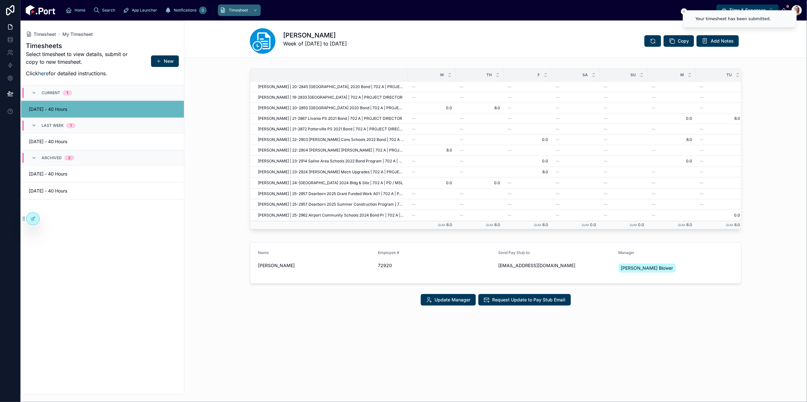
drag, startPoint x: 209, startPoint y: 171, endPoint x: 208, endPoint y: 166, distance: 5.1
click at [209, 171] on div "W Th F Sa Su M Tu Total Clark | 20-2845 Ferndale Public Schools, 2020 Bond | 70…" at bounding box center [495, 150] width 623 height 169
click at [99, 138] on div "🟡 [DATE] - 0 Hours" at bounding box center [103, 141] width 148 height 6
